Goal: Information Seeking & Learning: Understand process/instructions

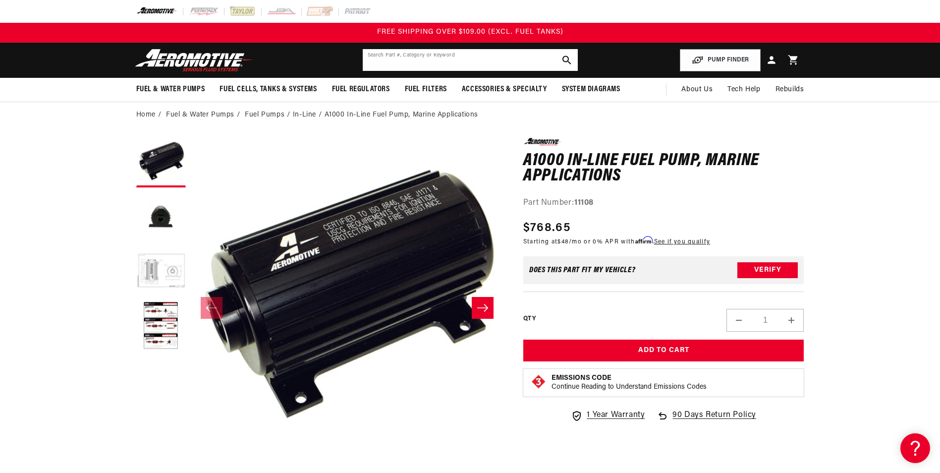
click at [409, 66] on input "text" at bounding box center [470, 60] width 215 height 22
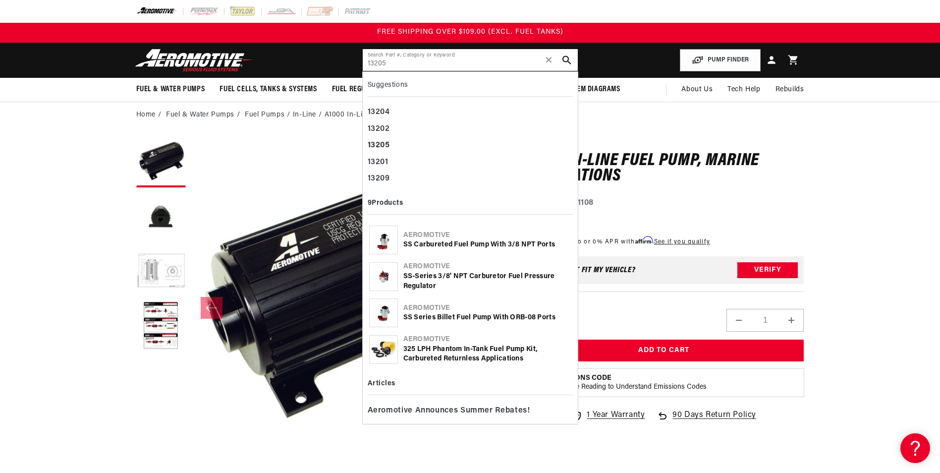
type input "13205"
click at [442, 275] on div "SS-Series 3/8' NPT Carburetor Fuel Pressure Regulator" at bounding box center [488, 281] width 168 height 19
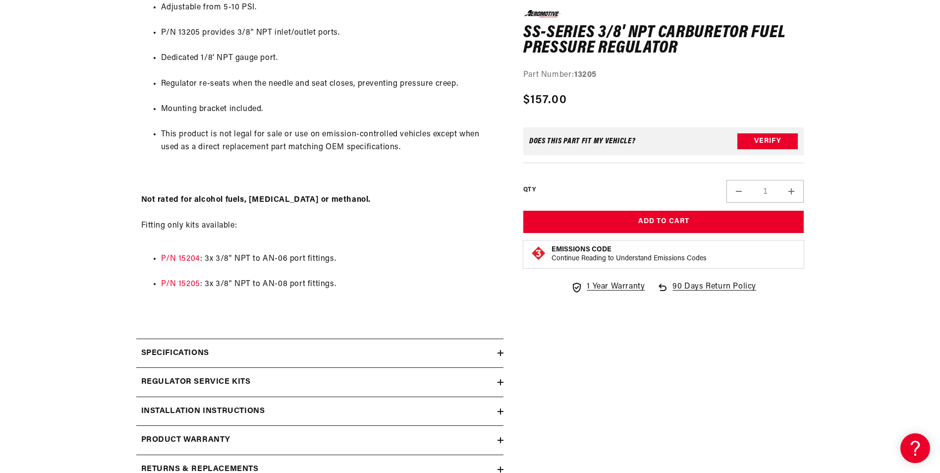
scroll to position [793, 0]
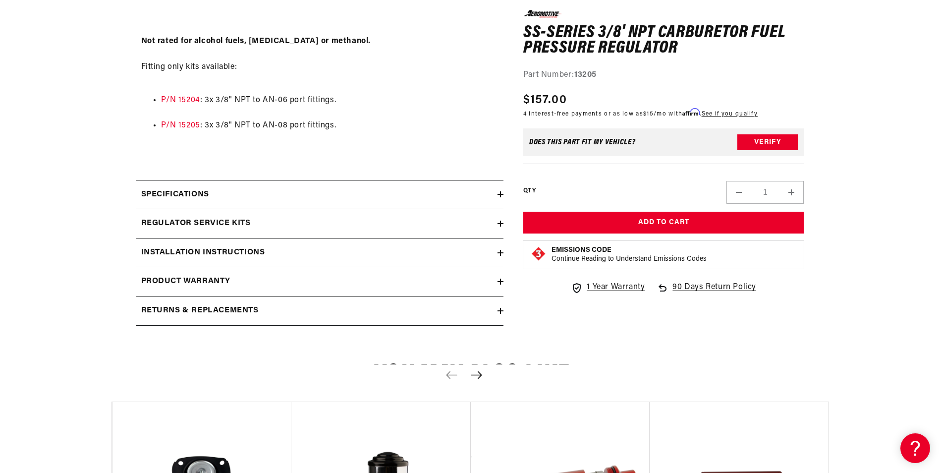
click at [243, 254] on h2 "Installation Instructions" at bounding box center [203, 252] width 124 height 13
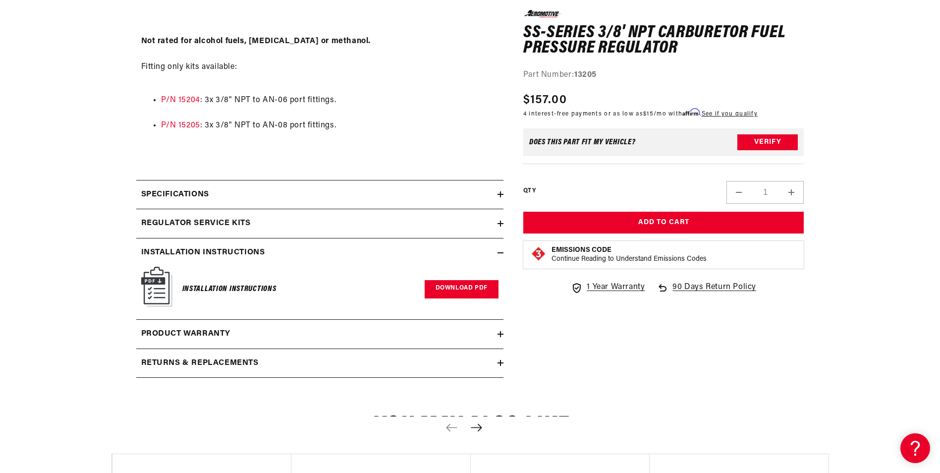
click at [470, 290] on link "Download PDF" at bounding box center [462, 289] width 74 height 18
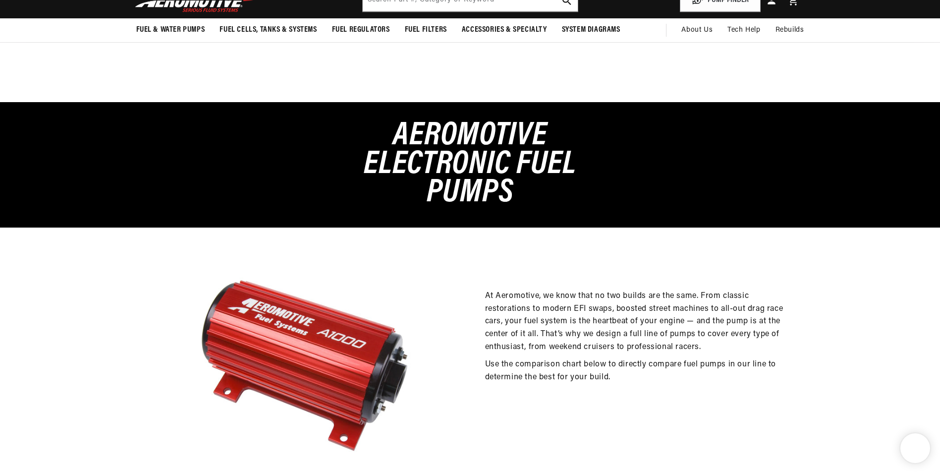
select select "157047980332"
select select "156782428460"
select select "157047783724"
